Goal: Answer question/provide support

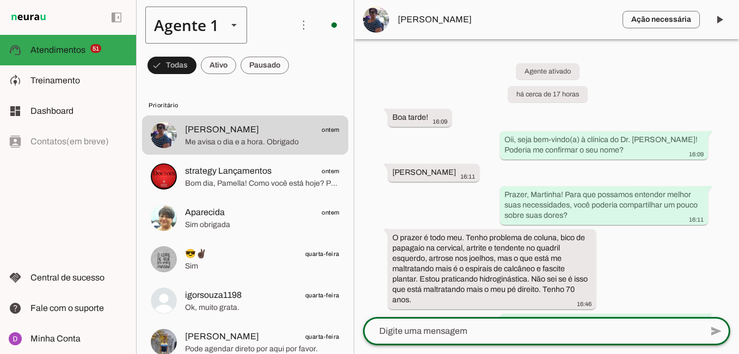
scroll to position [815, 0]
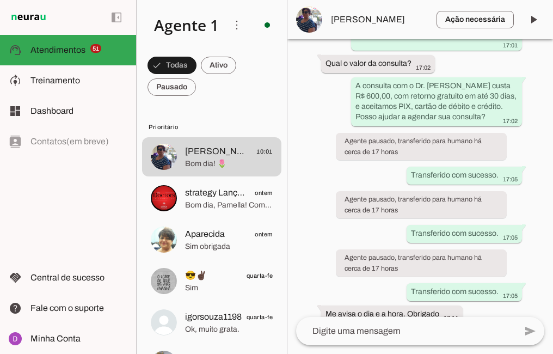
scroll to position [970, 0]
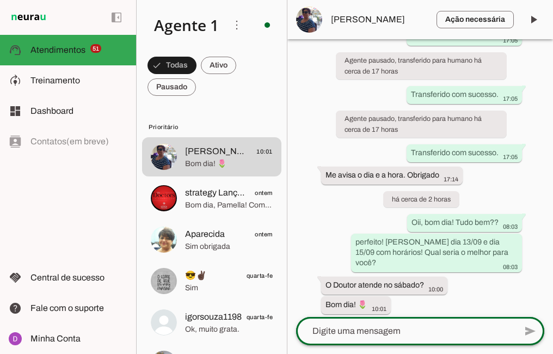
click at [463, 338] on div at bounding box center [406, 331] width 220 height 28
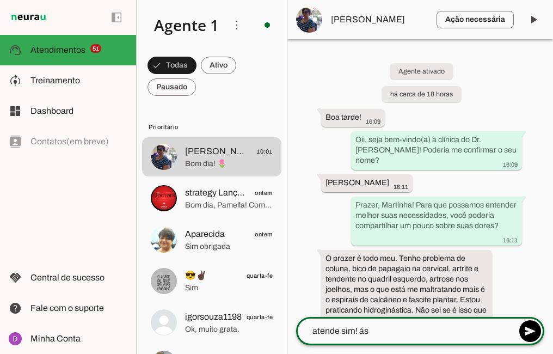
type textarea "atende sim! ás"
type md-outlined-text-field "atende sim! ás"
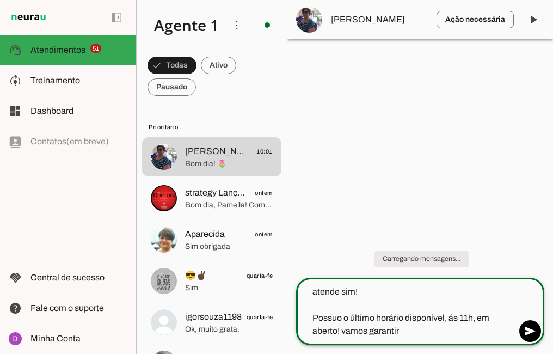
type textarea "atende sim! Possuo o último horário disponível, ás 11h, em aberto! vamos garant…"
